Goal: Task Accomplishment & Management: Use online tool/utility

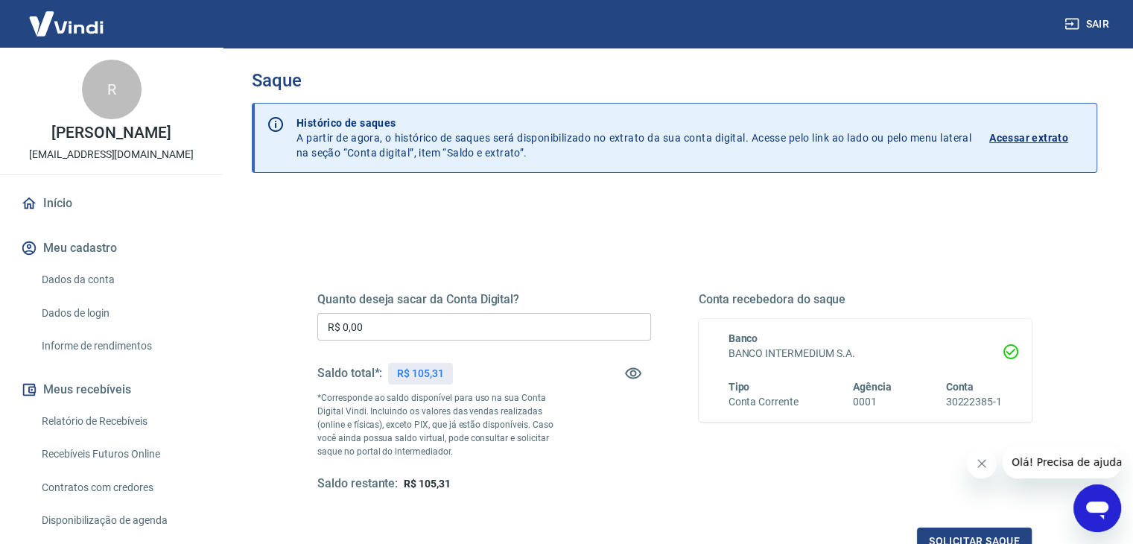
scroll to position [4, 0]
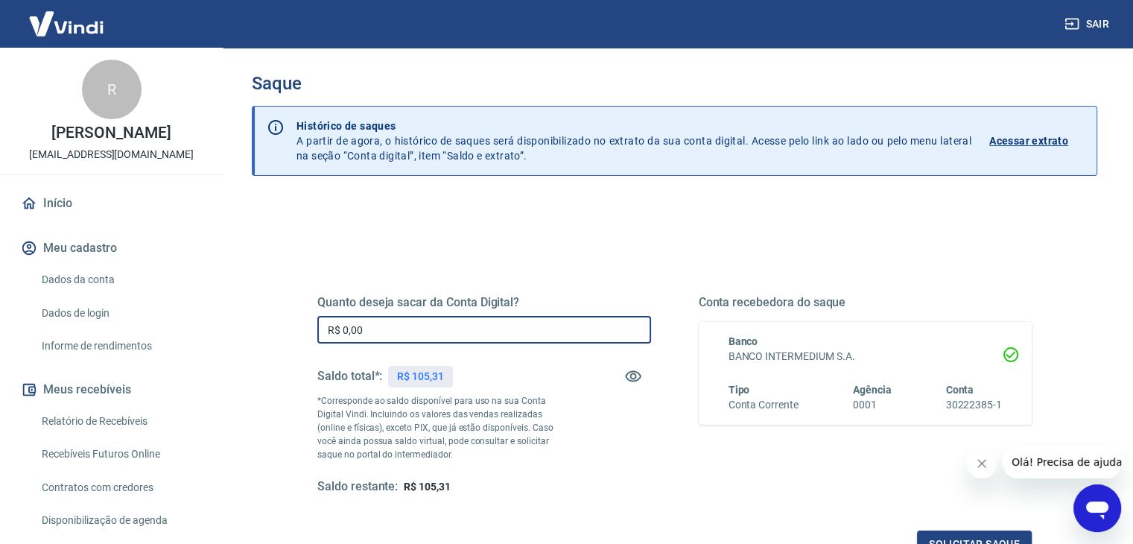
click at [483, 335] on input "R$ 0,00" at bounding box center [484, 330] width 334 height 28
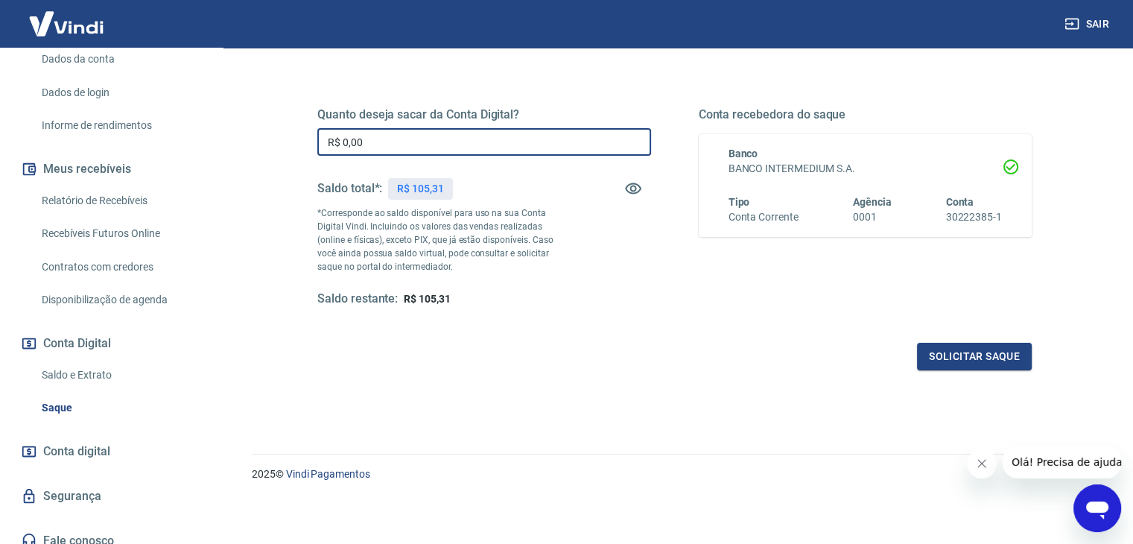
scroll to position [233, 0]
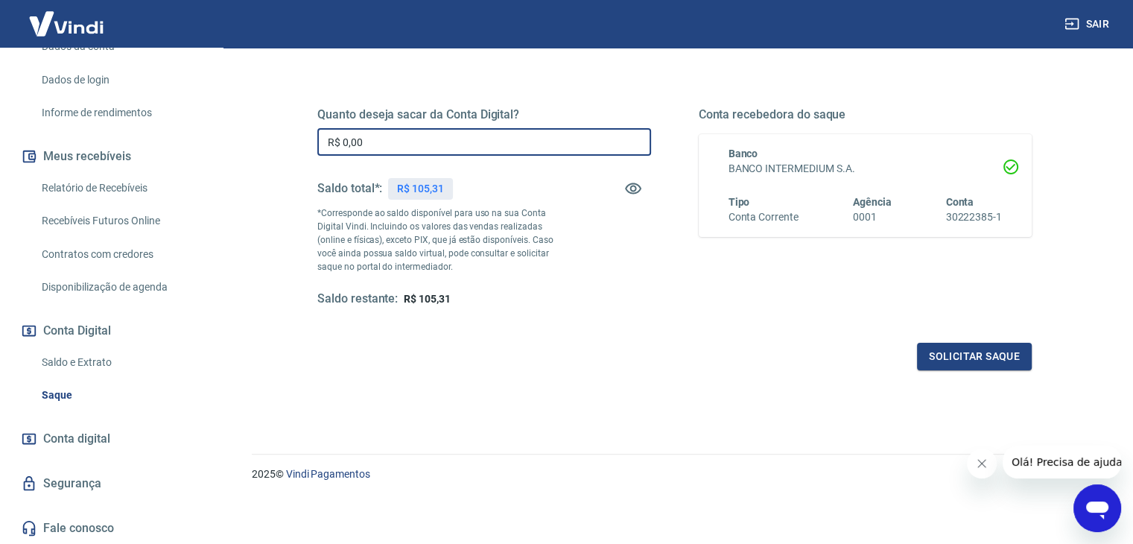
click at [114, 436] on link "Conta digital" at bounding box center [111, 438] width 187 height 33
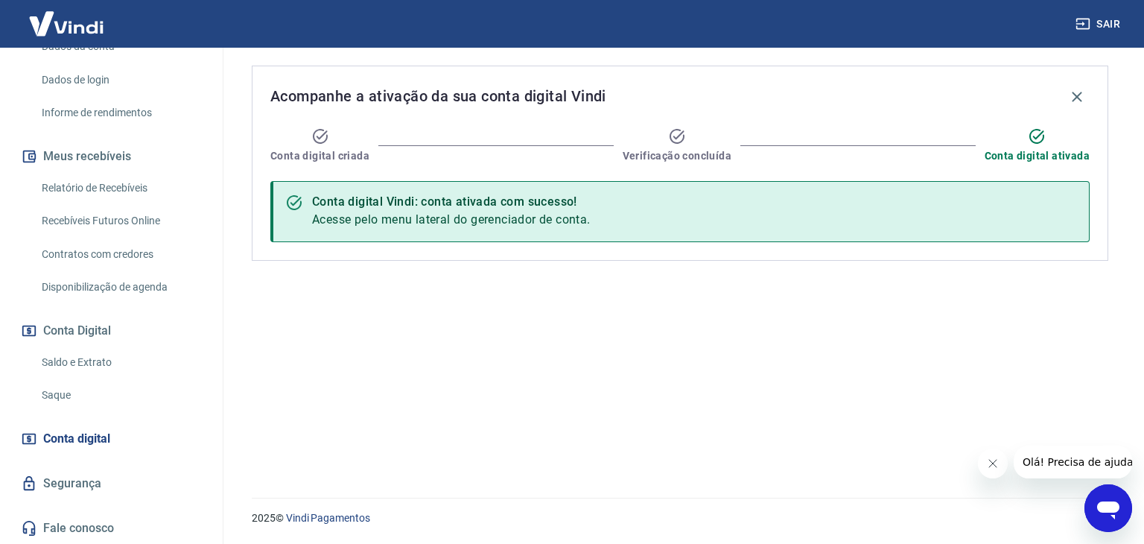
click at [109, 221] on link "Recebíveis Futuros Online" at bounding box center [120, 221] width 169 height 31
